Goal: Check status: Check status

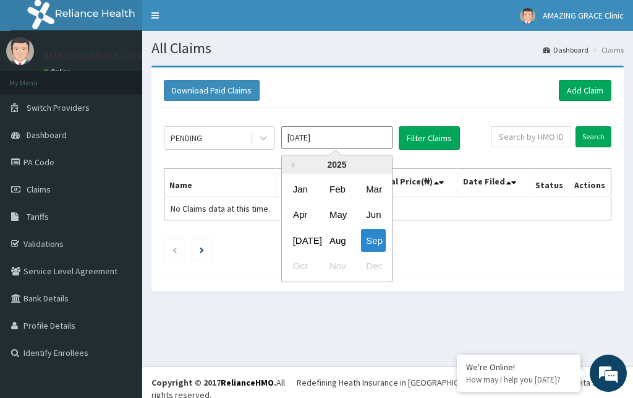
click at [364, 138] on input "[DATE]" at bounding box center [336, 137] width 111 height 22
click at [345, 239] on div "Aug" at bounding box center [337, 240] width 25 height 23
type input "[DATE]"
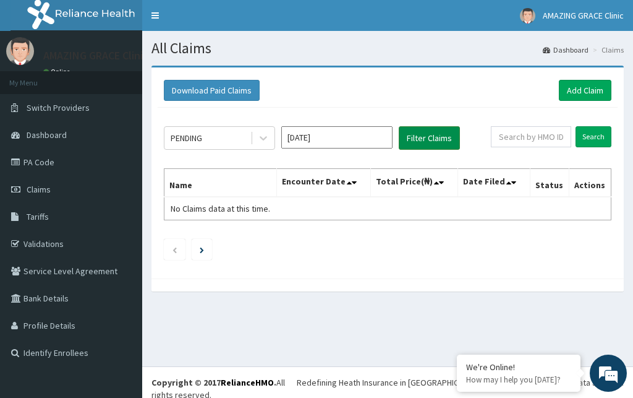
click at [446, 138] on button "Filter Claims" at bounding box center [429, 137] width 61 height 23
click at [433, 140] on button "Filter Claims" at bounding box center [429, 137] width 61 height 23
click at [435, 135] on button "Filter Claims" at bounding box center [429, 137] width 61 height 23
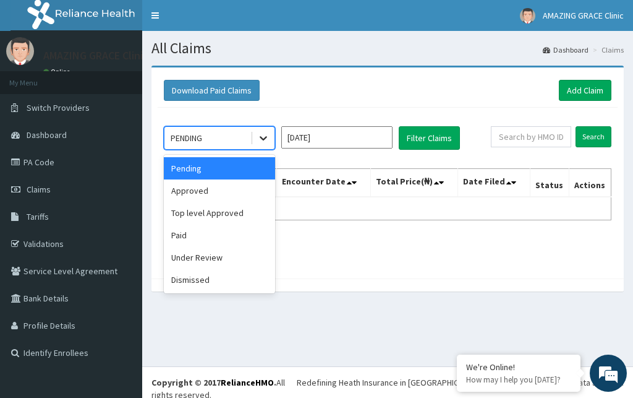
click at [272, 142] on div at bounding box center [263, 138] width 22 height 22
click at [249, 195] on div "Approved" at bounding box center [219, 190] width 111 height 22
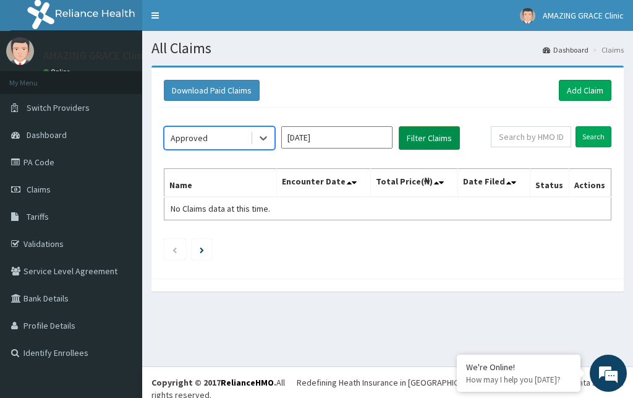
click at [432, 136] on button "Filter Claims" at bounding box center [429, 137] width 61 height 23
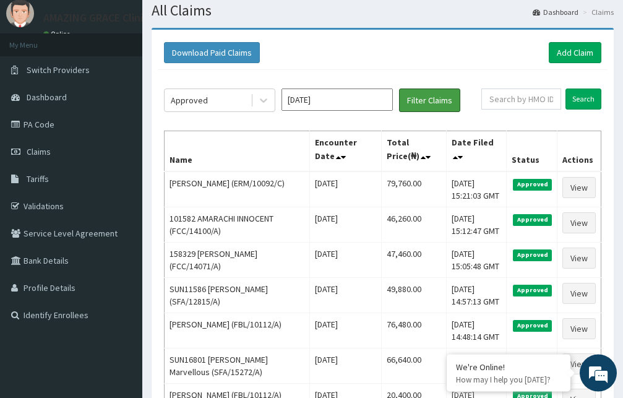
scroll to position [23, 0]
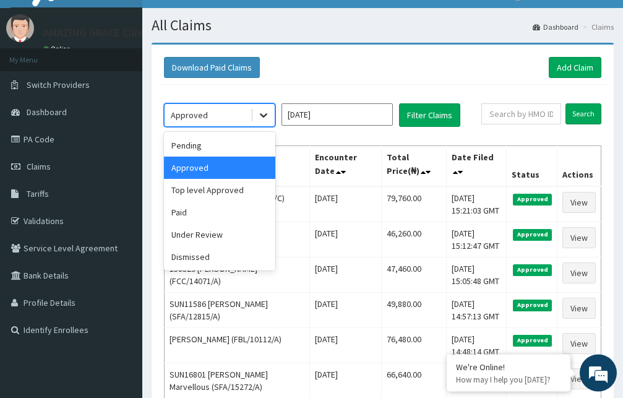
click at [257, 114] on div at bounding box center [263, 115] width 22 height 22
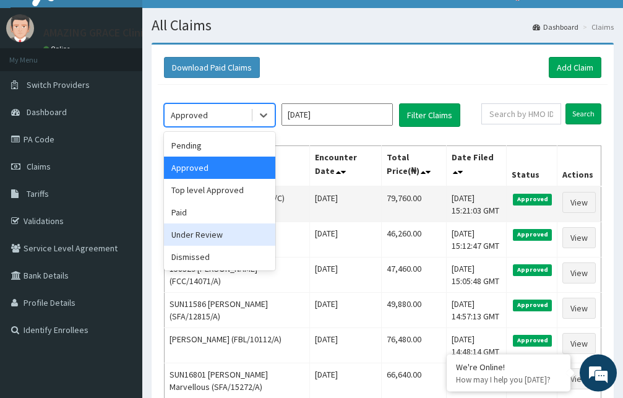
drag, startPoint x: 205, startPoint y: 236, endPoint x: 262, endPoint y: 217, distance: 60.0
click at [205, 237] on div "Under Review" at bounding box center [219, 234] width 111 height 22
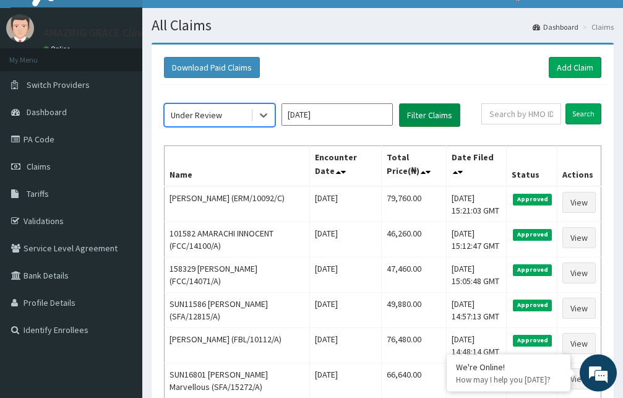
click at [424, 117] on button "Filter Claims" at bounding box center [429, 114] width 61 height 23
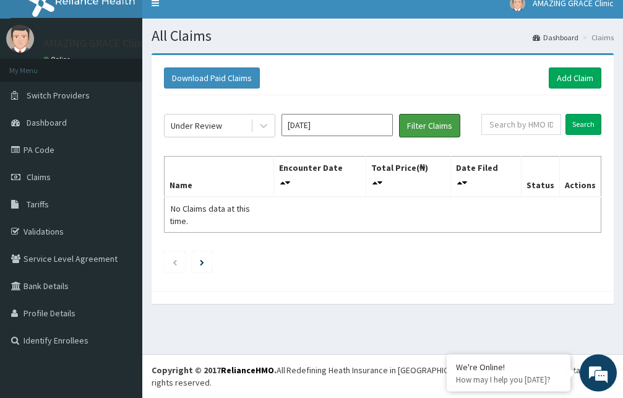
scroll to position [0, 0]
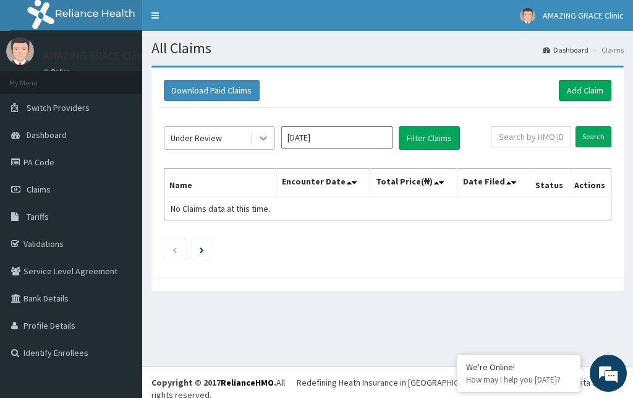
click at [262, 144] on div at bounding box center [263, 138] width 22 height 22
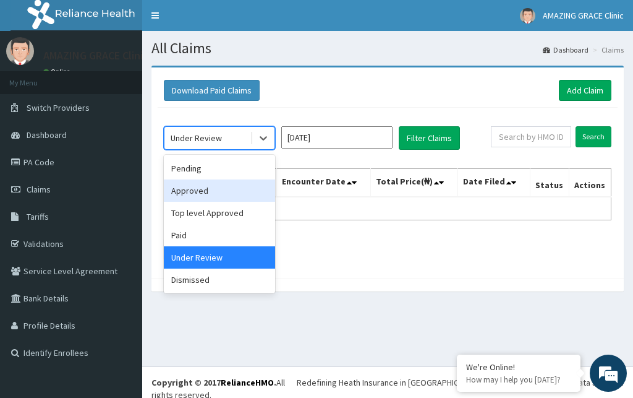
click at [235, 191] on div "Approved" at bounding box center [219, 190] width 111 height 22
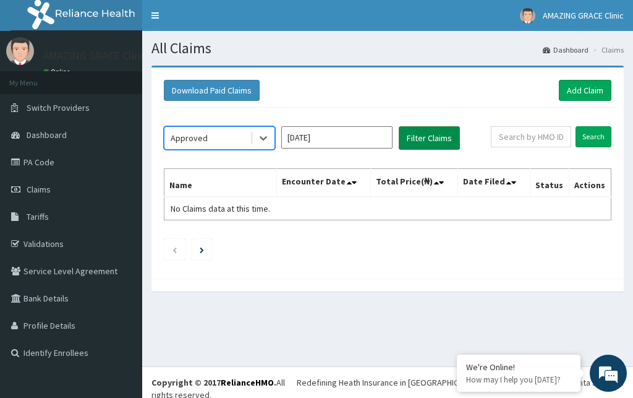
click at [423, 137] on button "Filter Claims" at bounding box center [429, 137] width 61 height 23
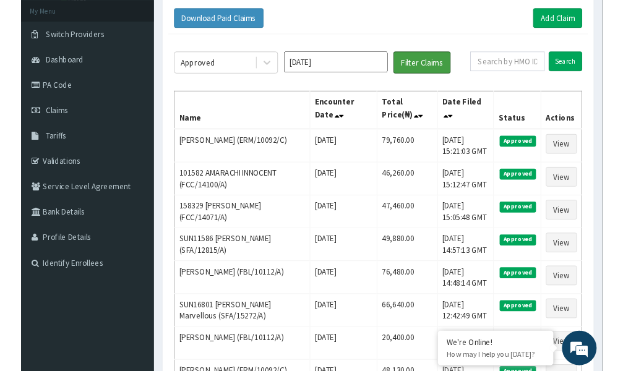
scroll to position [48, 0]
